Goal: Task Accomplishment & Management: Manage account settings

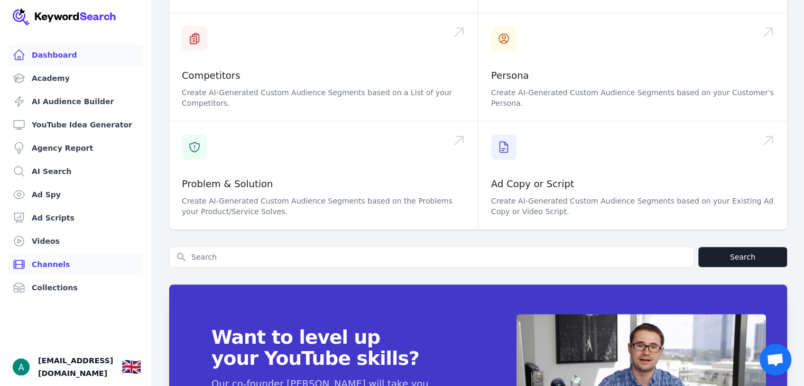
scroll to position [352, 0]
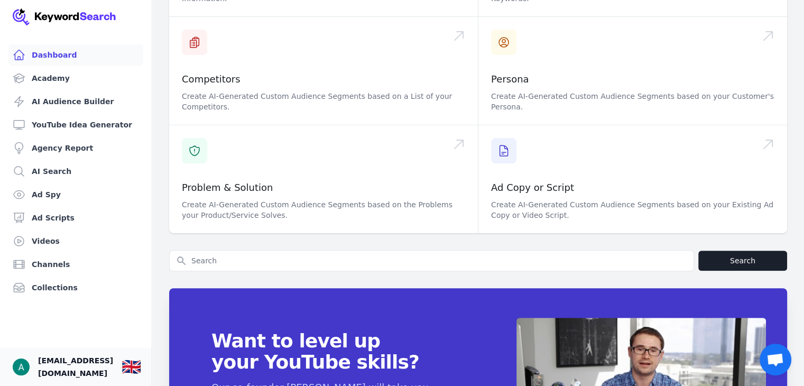
click at [70, 361] on span "[EMAIL_ADDRESS][DOMAIN_NAME]" at bounding box center [75, 366] width 75 height 25
click at [26, 361] on img "Open user button" at bounding box center [21, 367] width 17 height 17
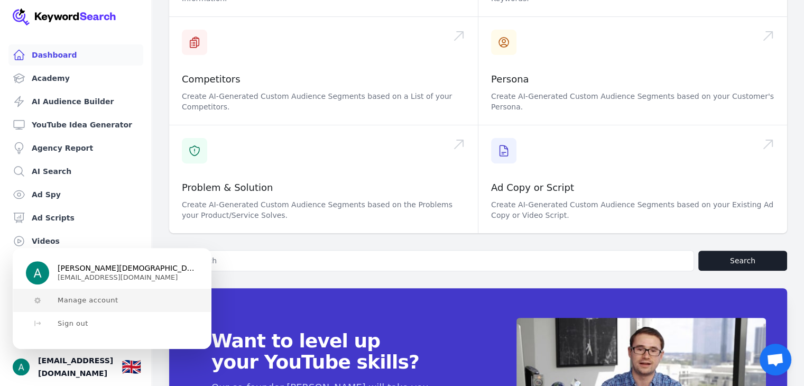
click at [74, 305] on button "Manage account" at bounding box center [112, 300] width 198 height 23
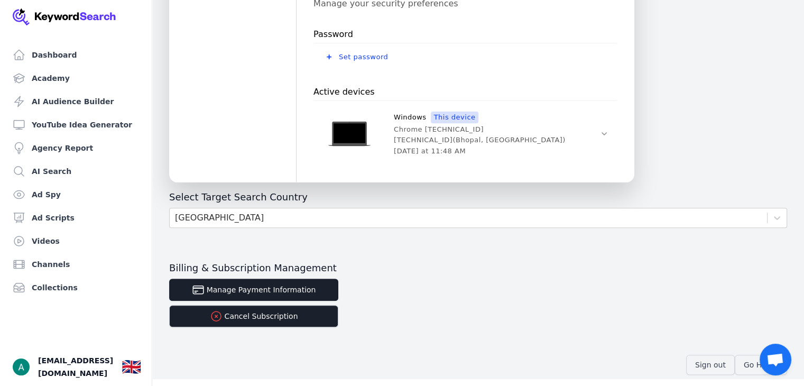
scroll to position [391, 0]
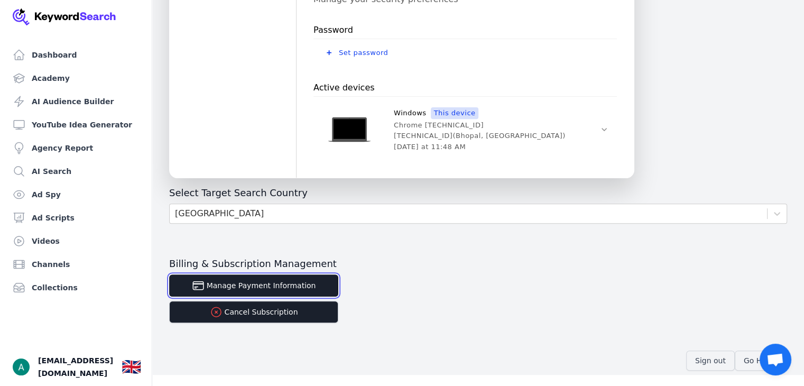
click at [311, 284] on button "Manage Payment Information" at bounding box center [253, 285] width 169 height 22
